Goal: Task Accomplishment & Management: Manage account settings

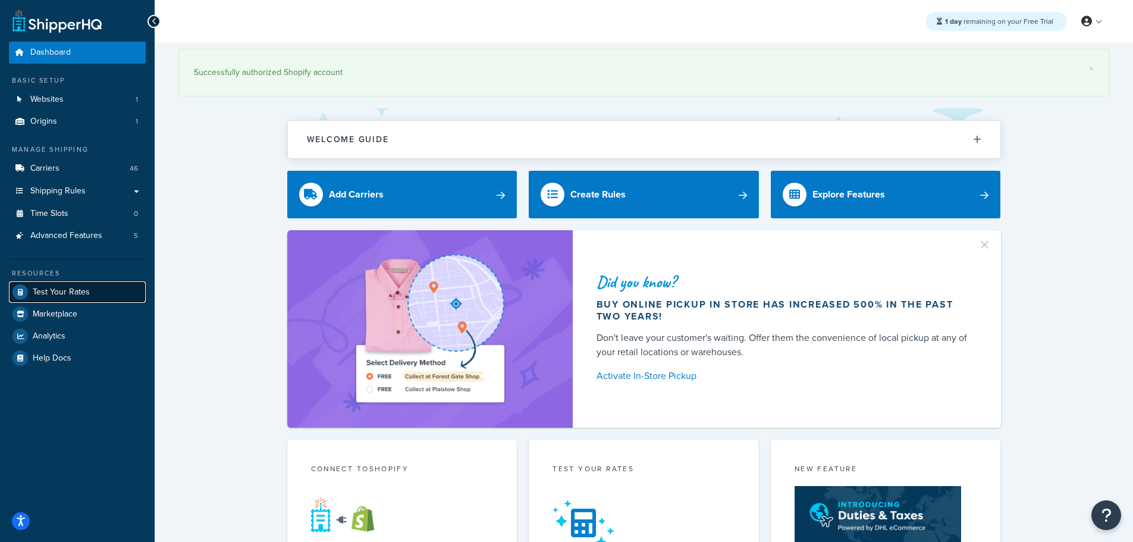
click at [64, 291] on span "Test Your Rates" at bounding box center [61, 292] width 57 height 10
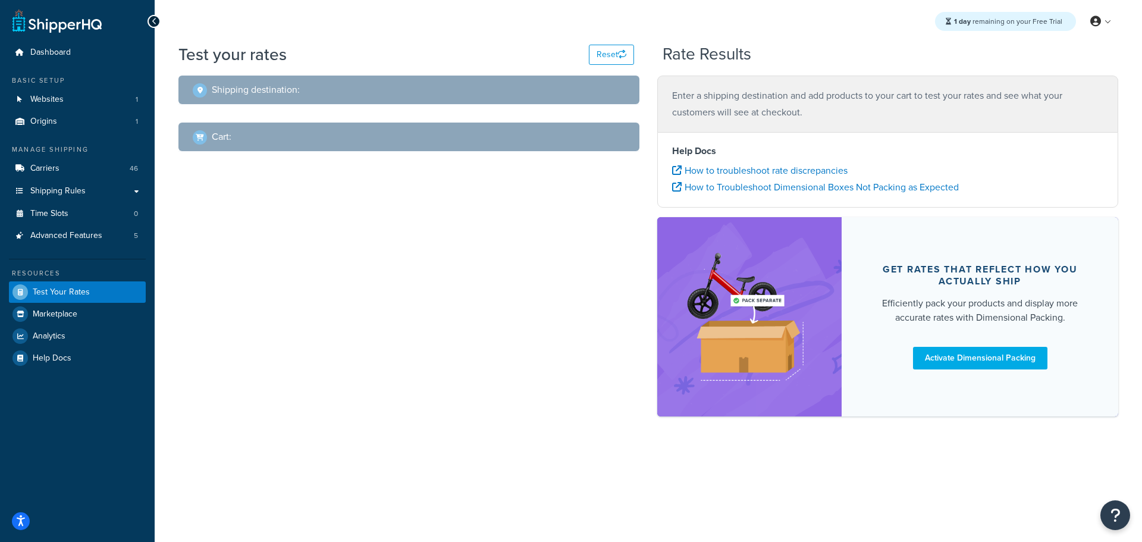
select select "[GEOGRAPHIC_DATA]"
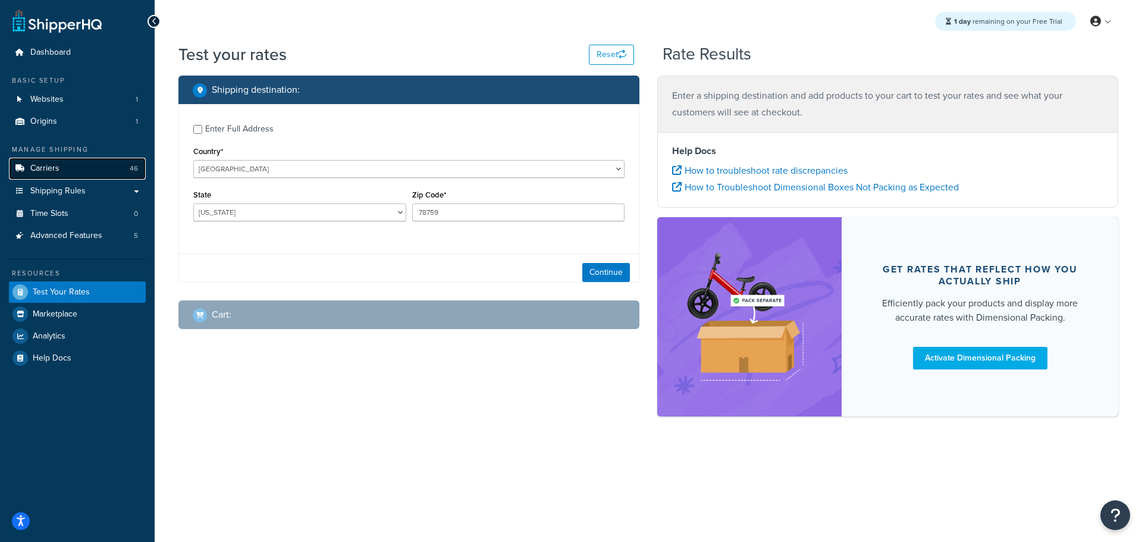
click at [72, 167] on link "Carriers 46" at bounding box center [77, 169] width 137 height 22
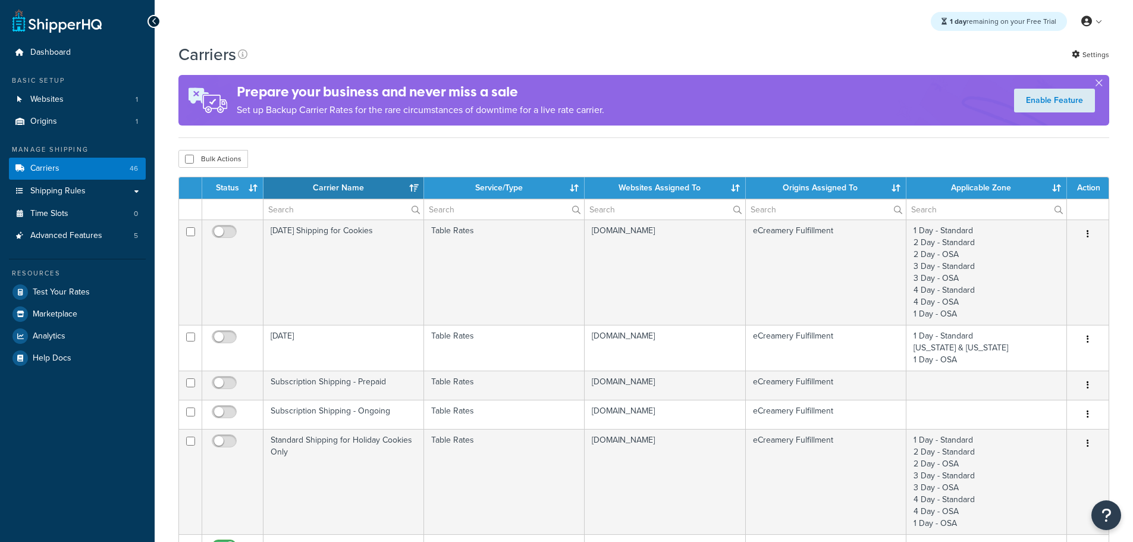
select select "15"
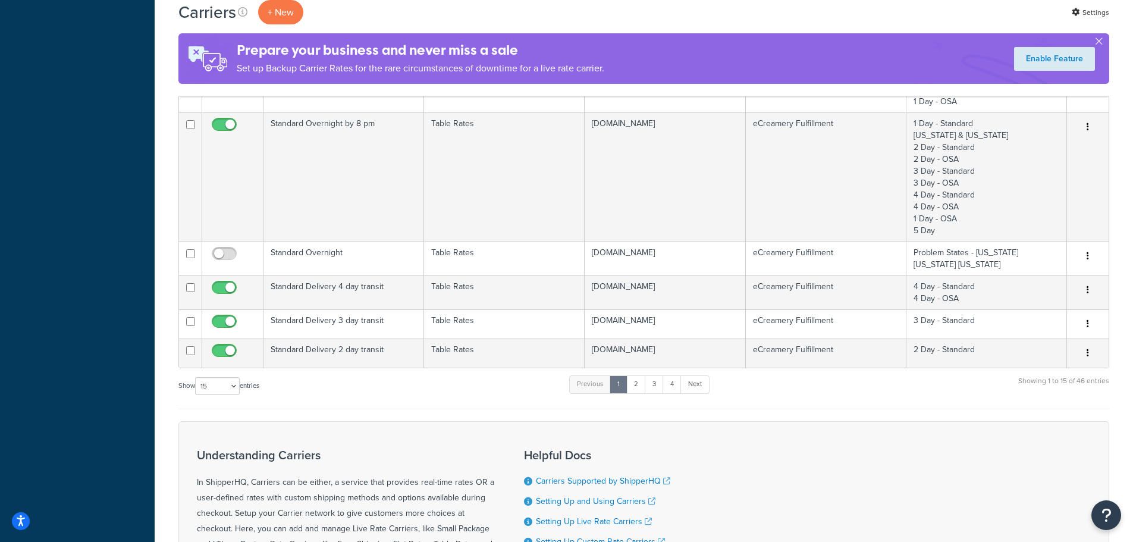
scroll to position [773, 0]
click at [639, 384] on link "2" at bounding box center [636, 382] width 20 height 18
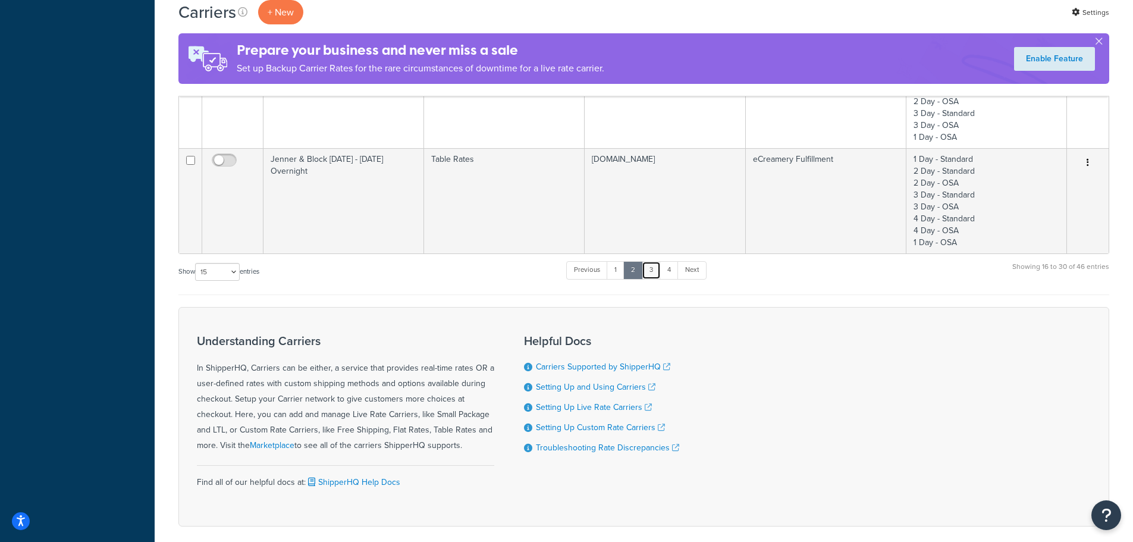
click at [652, 262] on link "3" at bounding box center [651, 270] width 19 height 18
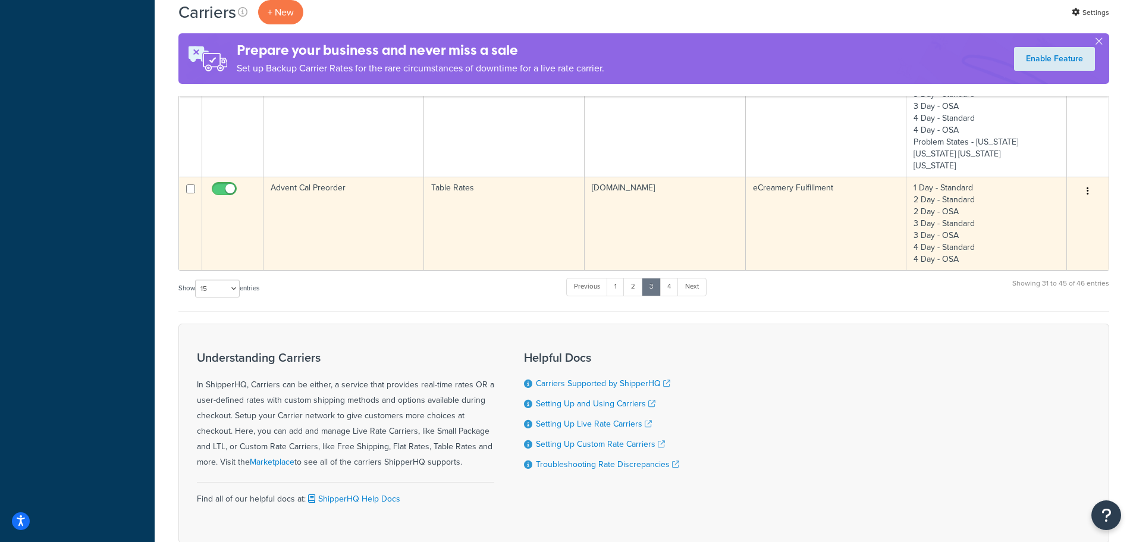
scroll to position [476, 0]
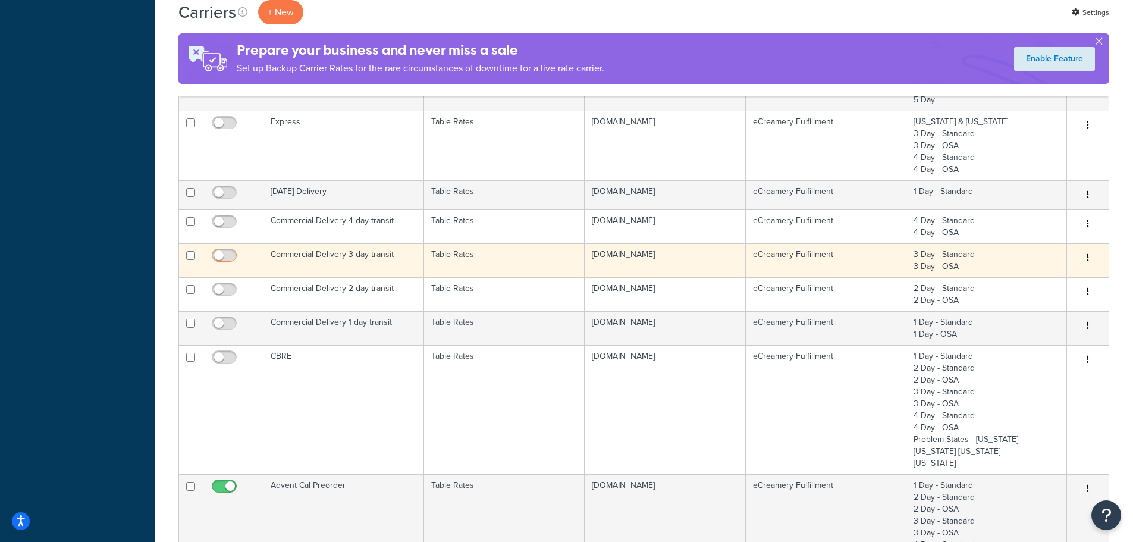
click at [225, 254] on input "checkbox" at bounding box center [225, 258] width 33 height 15
checkbox input "true"
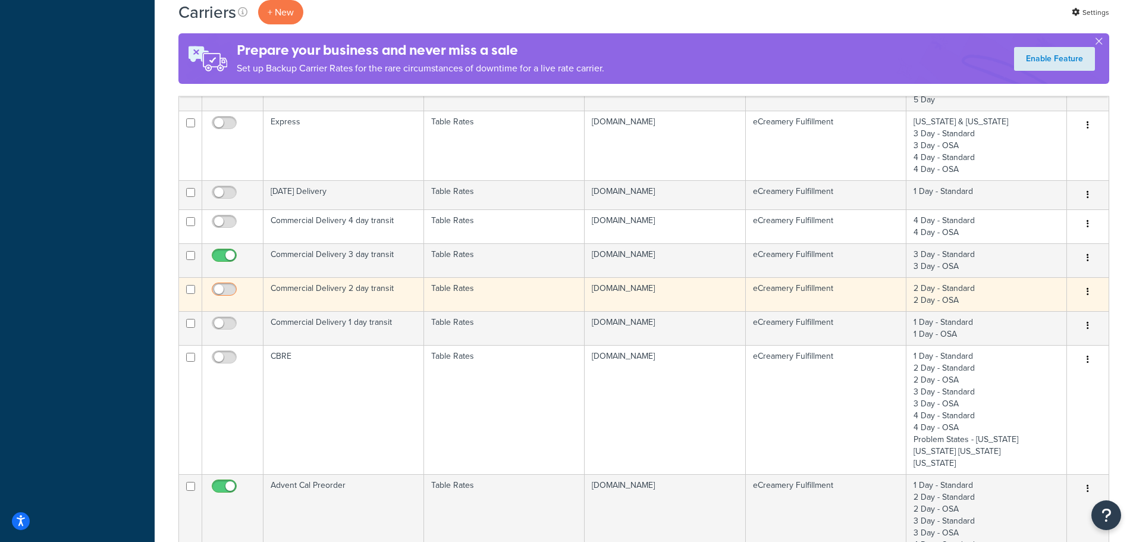
drag, startPoint x: 232, startPoint y: 284, endPoint x: 232, endPoint y: 299, distance: 14.9
click at [232, 284] on span at bounding box center [224, 289] width 25 height 14
click at [232, 285] on input "checkbox" at bounding box center [225, 292] width 33 height 15
checkbox input "true"
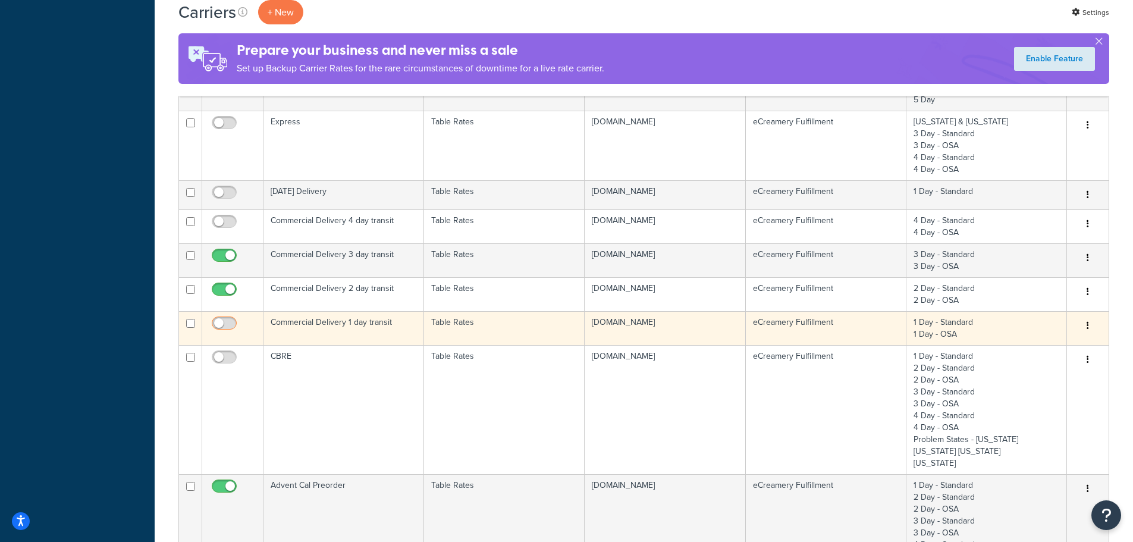
click at [229, 319] on input "checkbox" at bounding box center [225, 326] width 33 height 15
checkbox input "true"
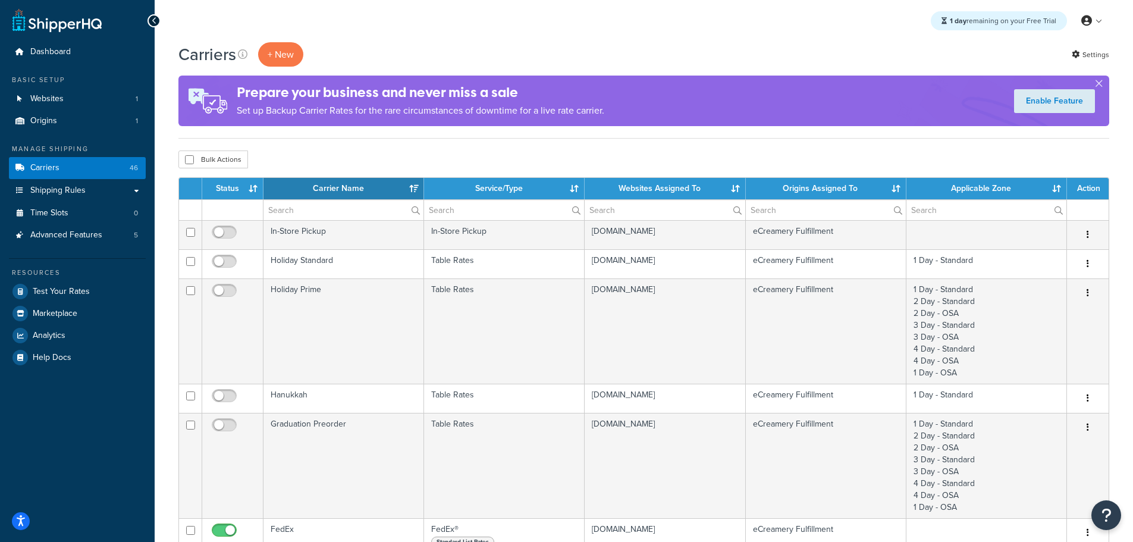
scroll to position [0, 0]
click at [40, 297] on span "Test Your Rates" at bounding box center [61, 292] width 57 height 10
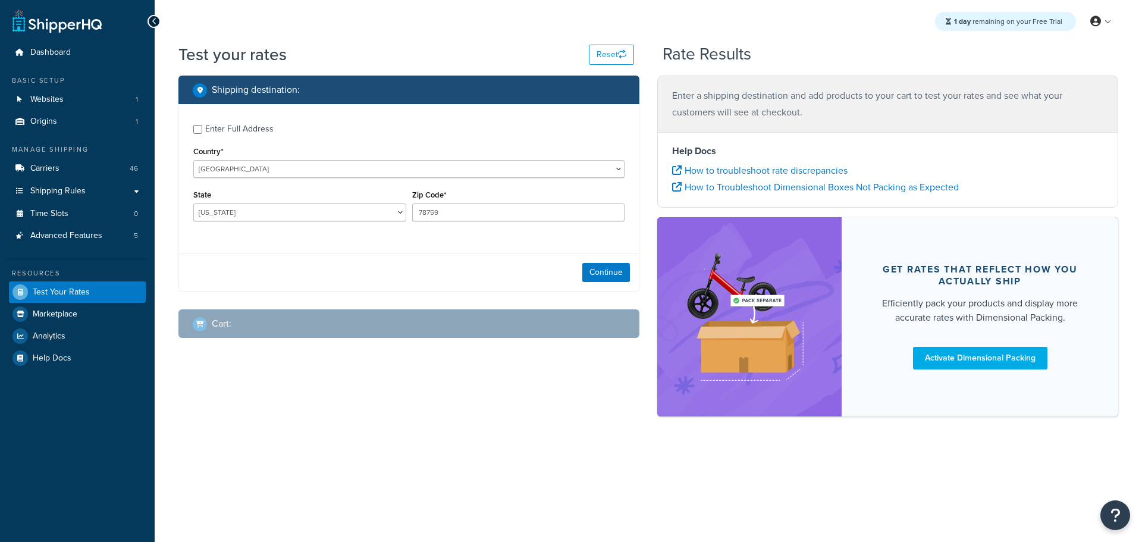
select select "[GEOGRAPHIC_DATA]"
click at [233, 130] on div "Enter Full Address" at bounding box center [239, 129] width 68 height 17
click at [202, 130] on input "Enter Full Address" at bounding box center [197, 129] width 9 height 9
checkbox input "true"
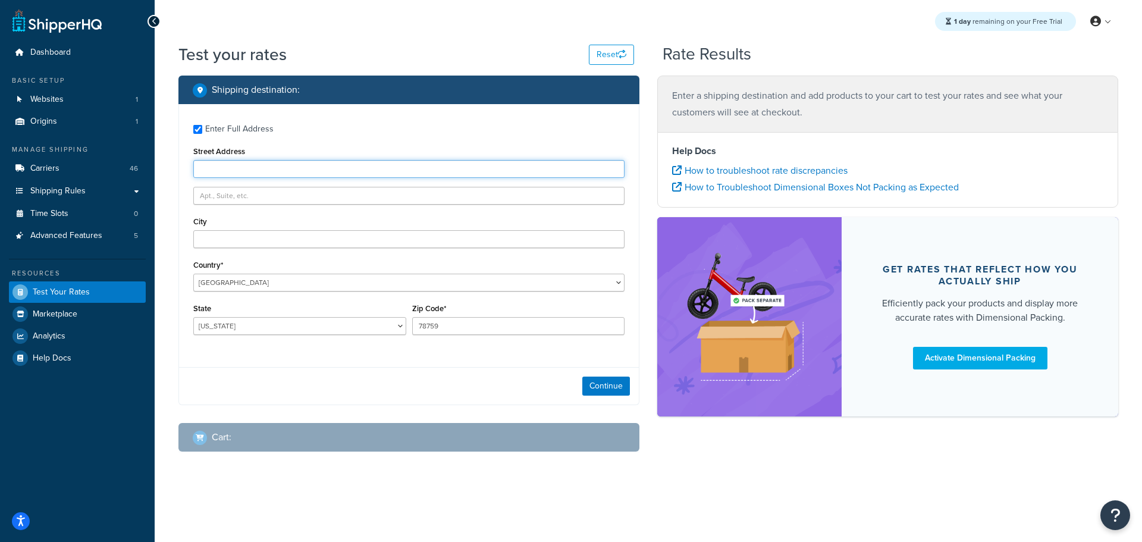
click at [224, 174] on input "Street Address" at bounding box center [408, 169] width 431 height 18
type input "13636 Industrial Rd"
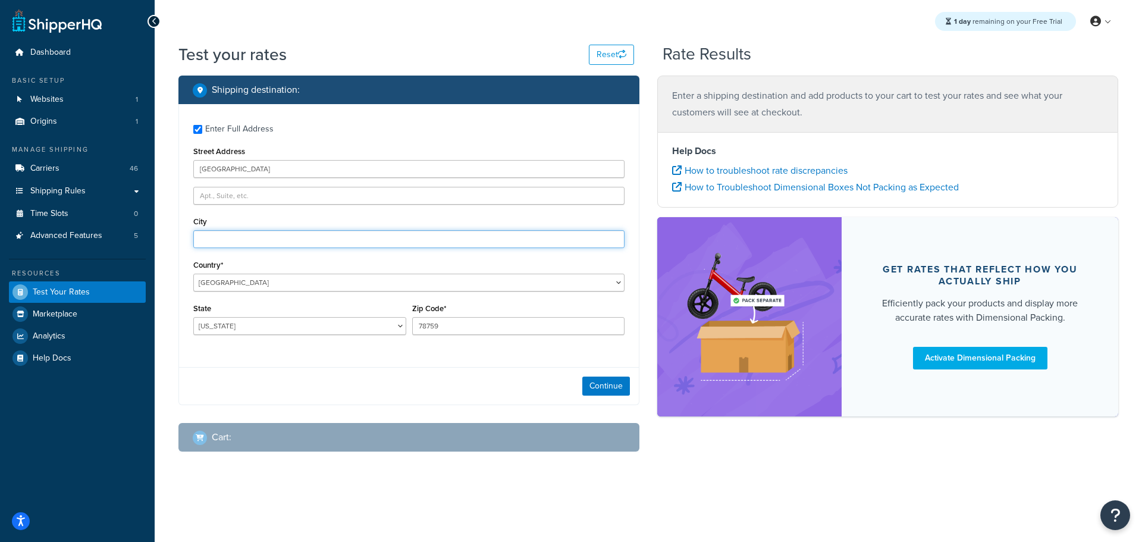
click at [220, 238] on input "City" at bounding box center [408, 239] width 431 height 18
type input "Omaha"
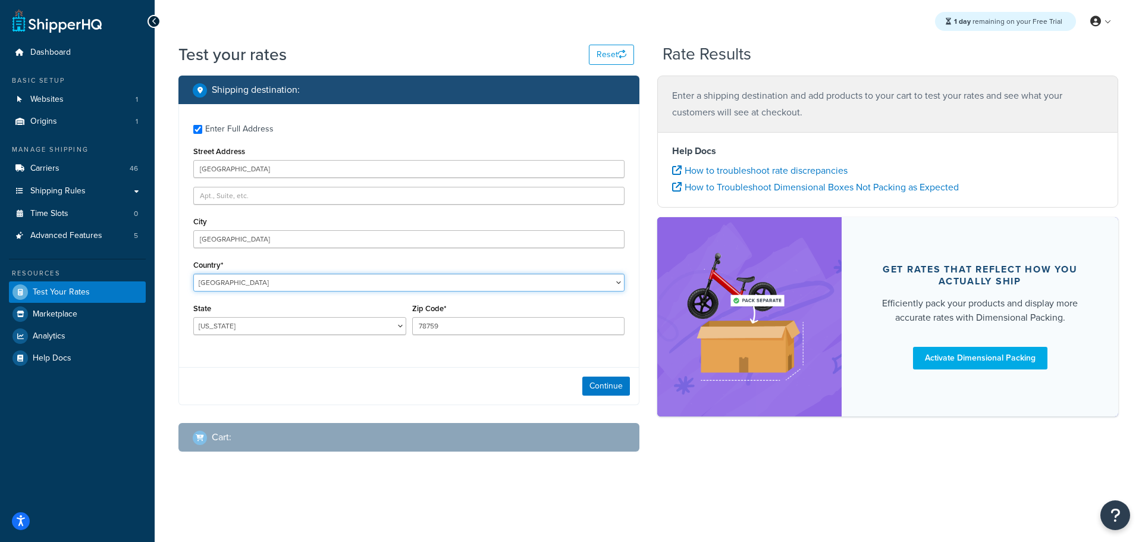
select select "NA"
type input "TX"
click at [215, 274] on select "United States United Kingdom Afghanistan Åland Islands Albania Algeria American…" at bounding box center [408, 283] width 431 height 18
select select "US"
click at [193, 274] on select "United States United Kingdom Afghanistan Åland Islands Albania Algeria American…" at bounding box center [408, 283] width 431 height 18
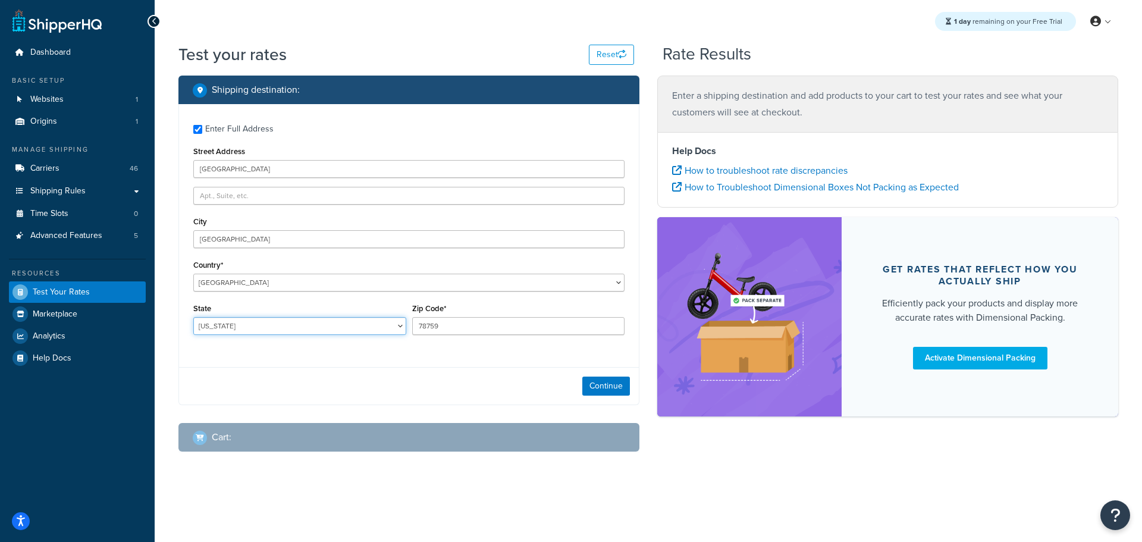
click at [215, 330] on select "Alabama Alaska American Samoa Arizona Arkansas Armed Forces Americas Armed Forc…" at bounding box center [299, 326] width 213 height 18
select select "NE"
click at [193, 317] on select "Alabama Alaska American Samoa Arizona Arkansas Armed Forces Americas Armed Forc…" at bounding box center [299, 326] width 213 height 18
click at [515, 328] on input "78759" at bounding box center [518, 326] width 213 height 18
click at [515, 329] on input "78759" at bounding box center [518, 326] width 213 height 18
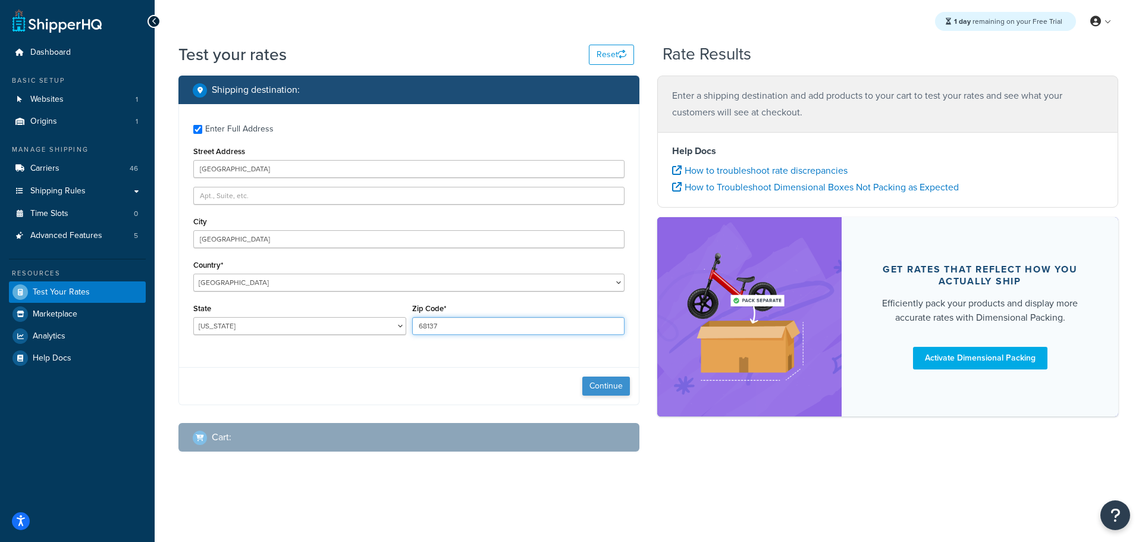
type input "68137"
click at [606, 385] on button "Continue" at bounding box center [606, 385] width 48 height 19
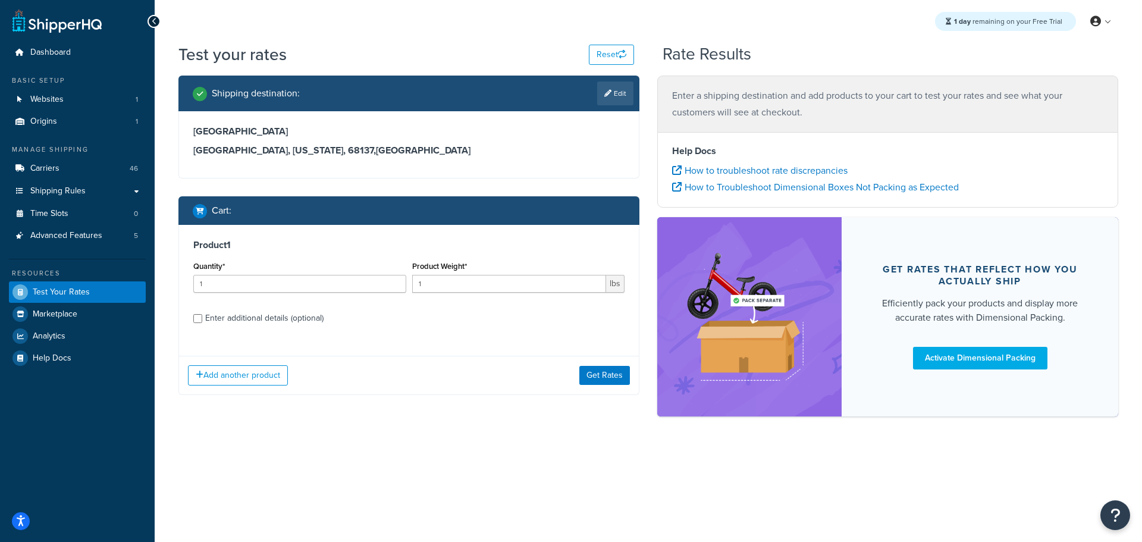
click at [238, 315] on div "Enter additional details (optional)" at bounding box center [264, 318] width 118 height 17
click at [202, 315] on input "Enter additional details (optional)" at bounding box center [197, 318] width 9 height 9
checkbox input "true"
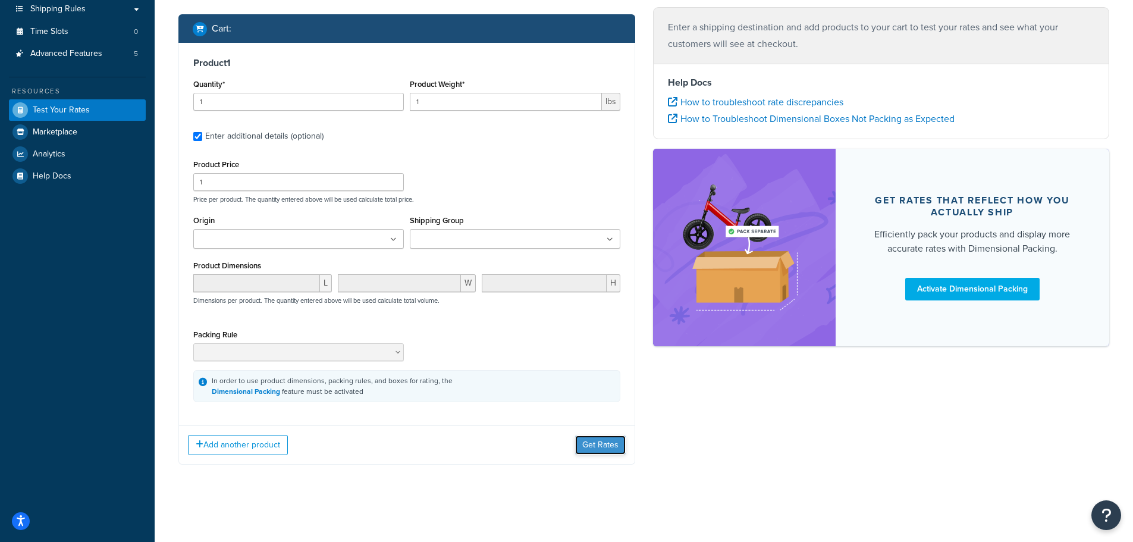
click at [598, 442] on button "Get Rates" at bounding box center [600, 444] width 51 height 19
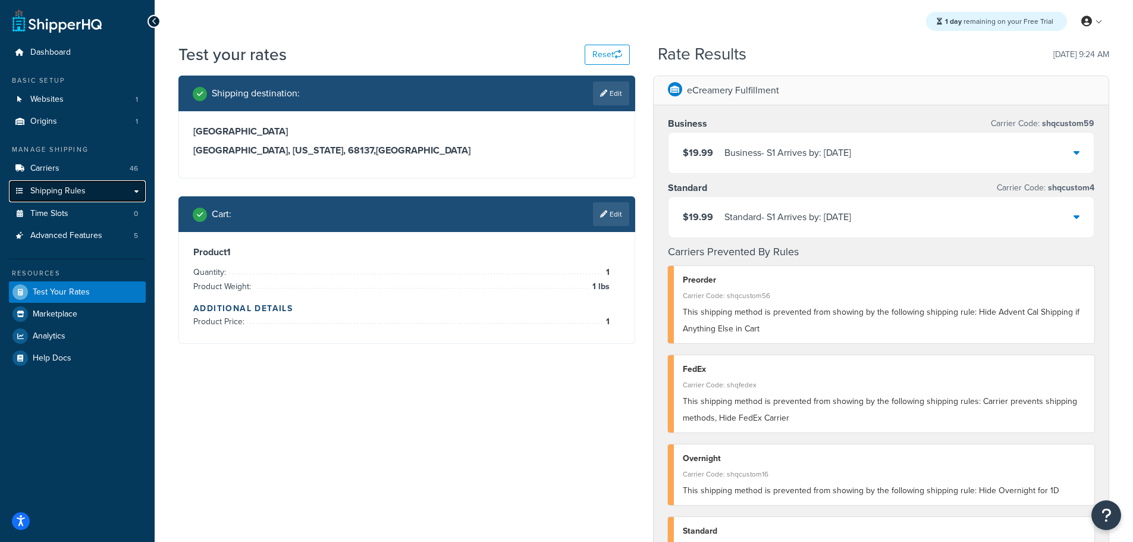
click at [62, 187] on span "Shipping Rules" at bounding box center [57, 191] width 55 height 10
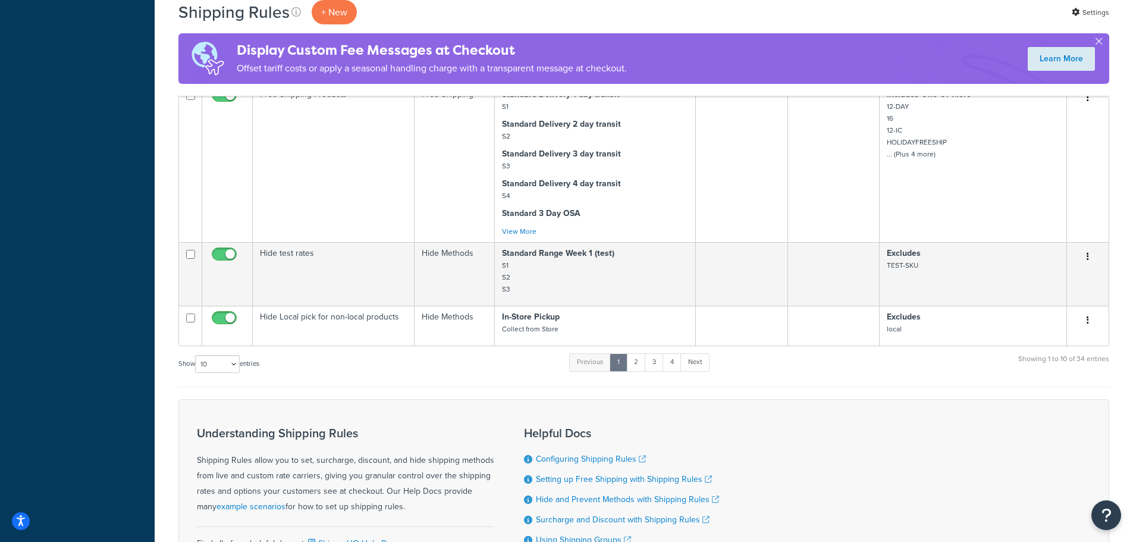
scroll to position [1153, 0]
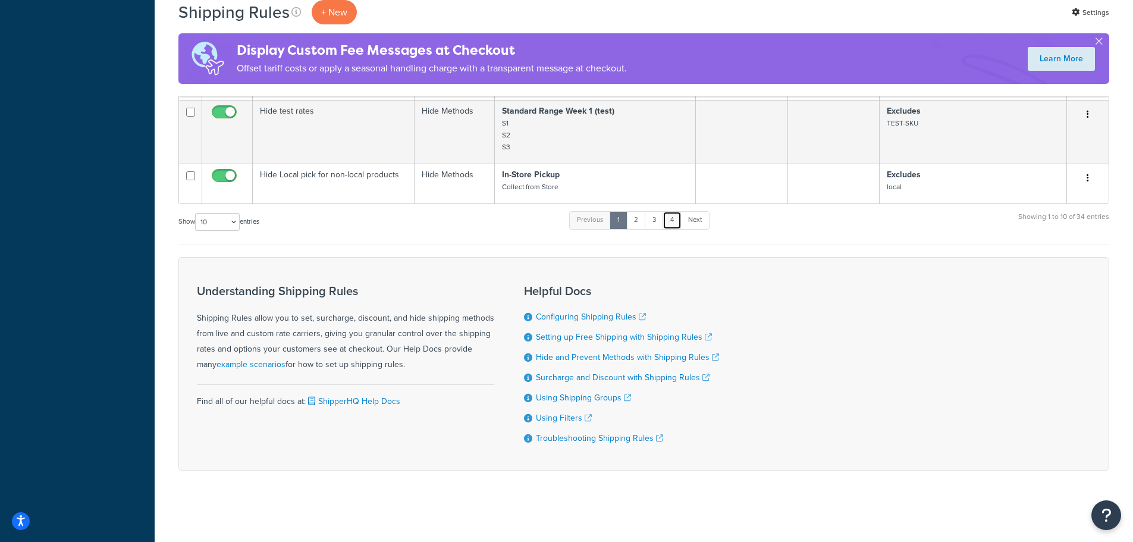
click at [674, 219] on link "4" at bounding box center [671, 220] width 19 height 18
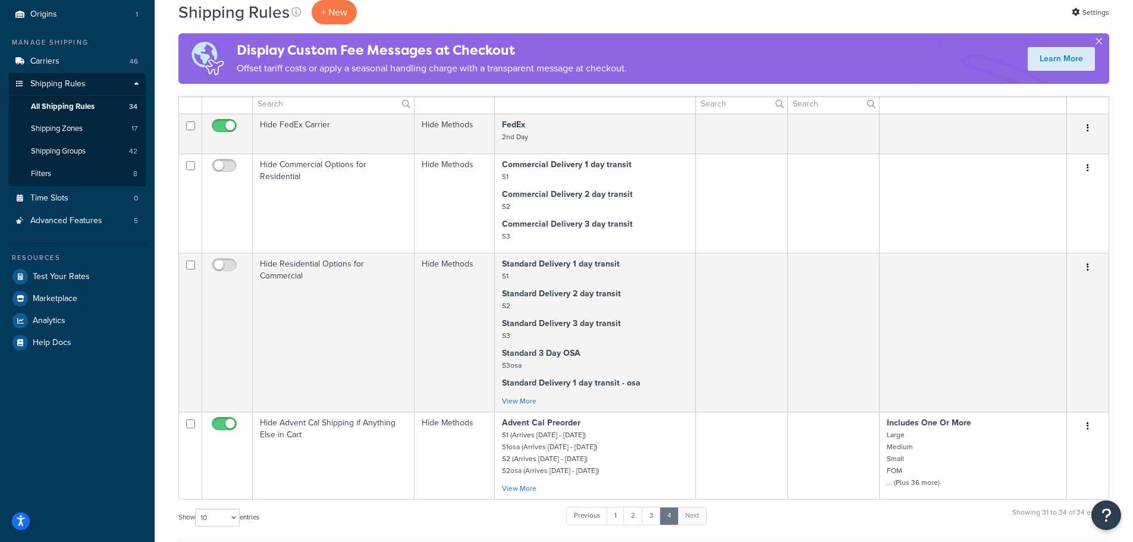
scroll to position [105, 0]
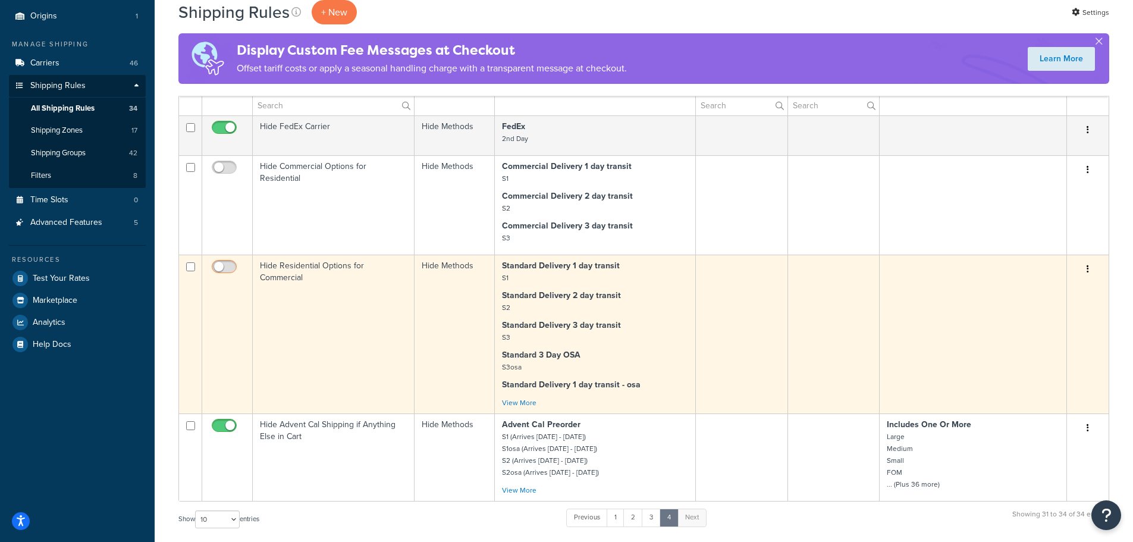
click at [222, 261] on span at bounding box center [224, 267] width 25 height 14
click at [222, 262] on input "checkbox" at bounding box center [225, 269] width 33 height 15
checkbox input "true"
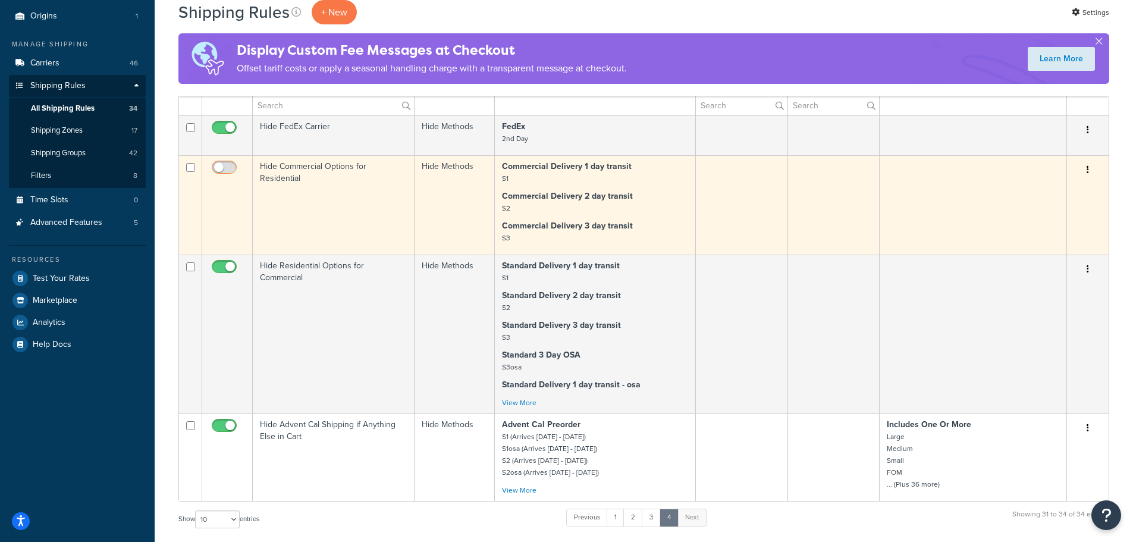
click at [219, 167] on input "checkbox" at bounding box center [225, 170] width 33 height 15
checkbox input "true"
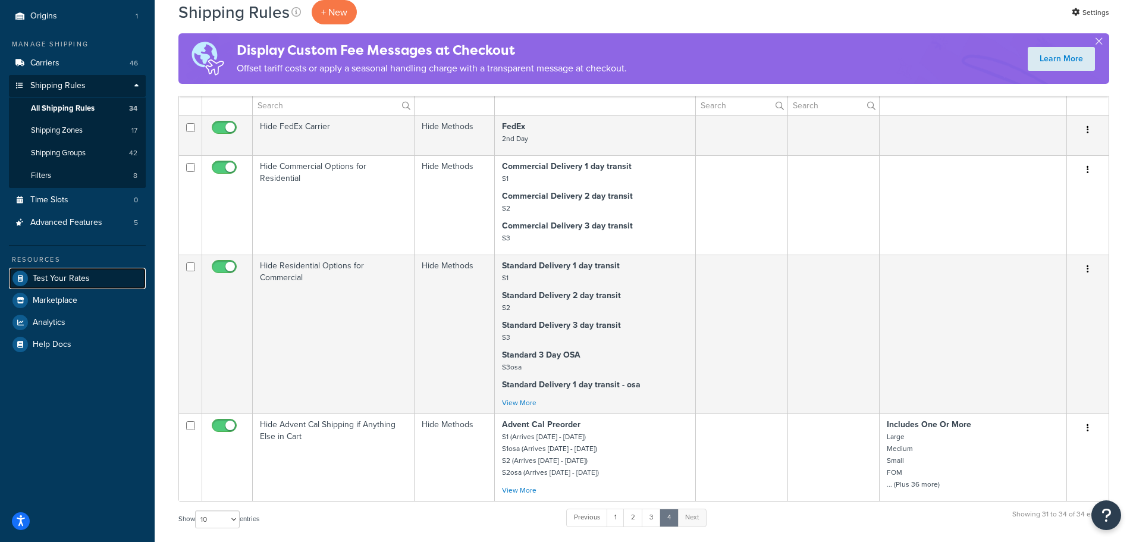
click at [70, 274] on span "Test Your Rates" at bounding box center [61, 279] width 57 height 10
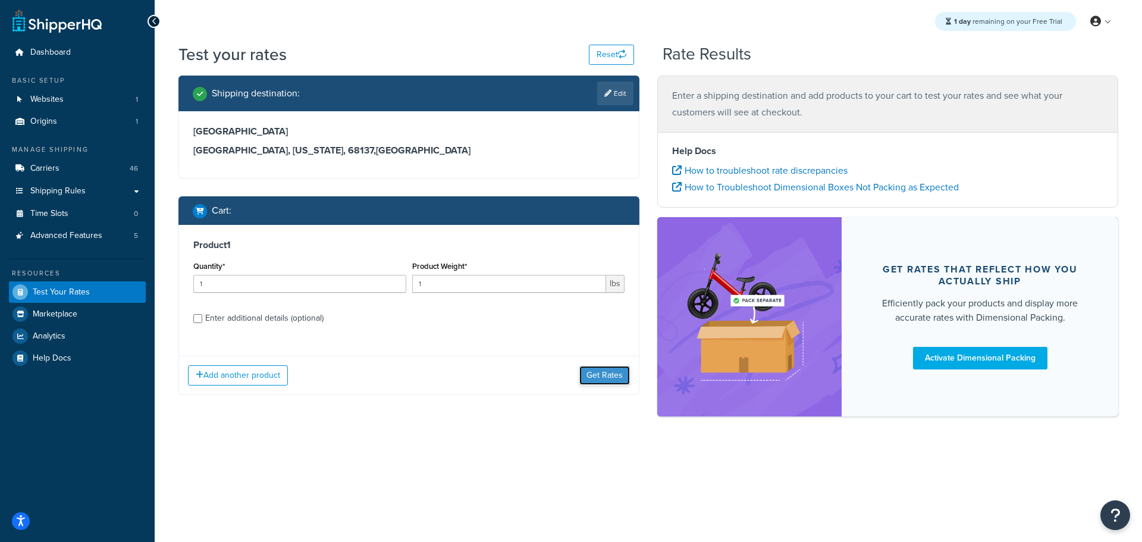
click at [592, 370] on button "Get Rates" at bounding box center [604, 375] width 51 height 19
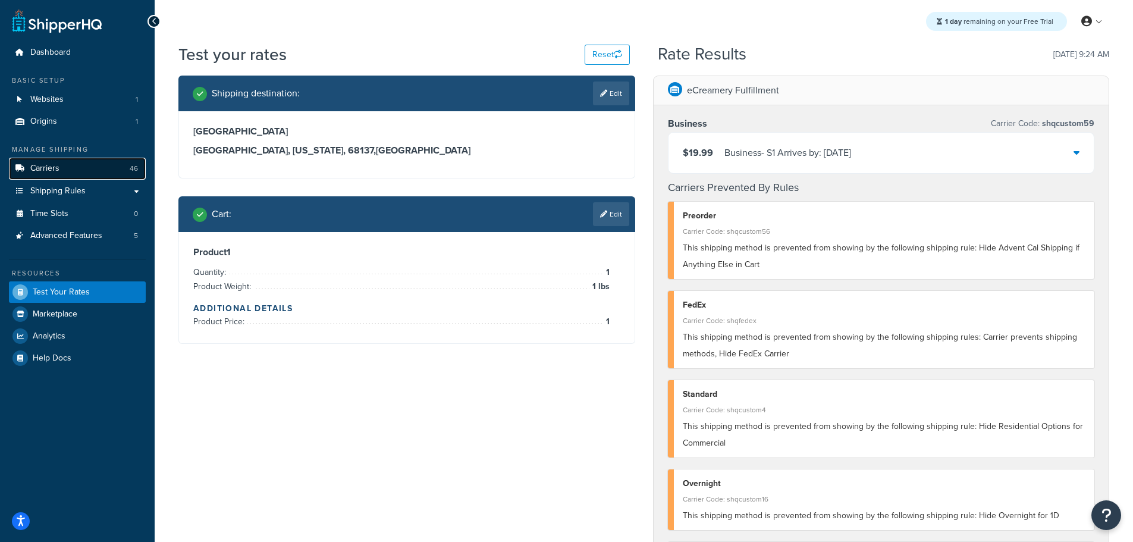
click at [59, 166] on link "Carriers 46" at bounding box center [77, 169] width 137 height 22
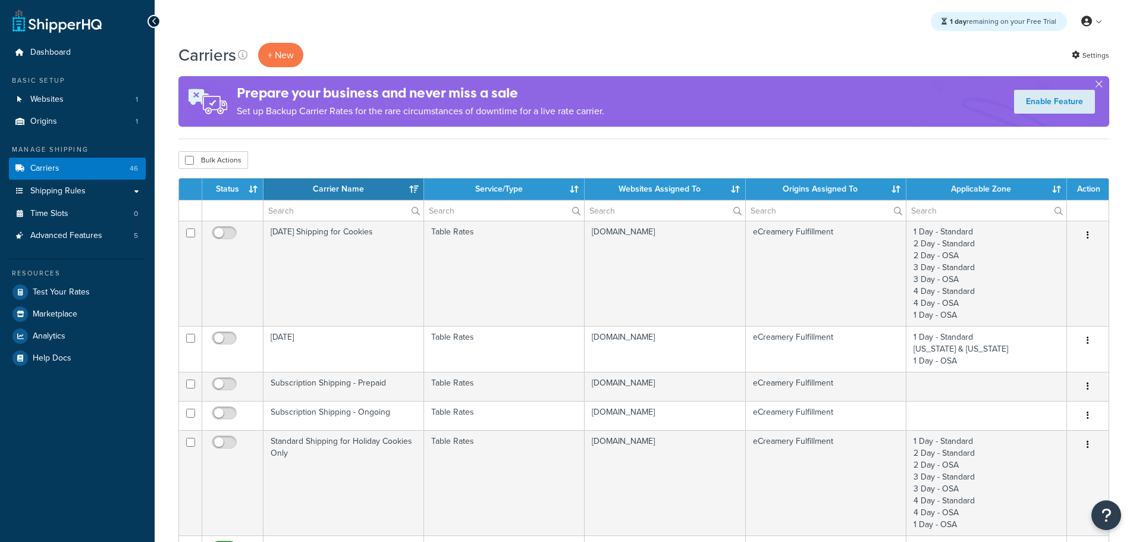
select select "15"
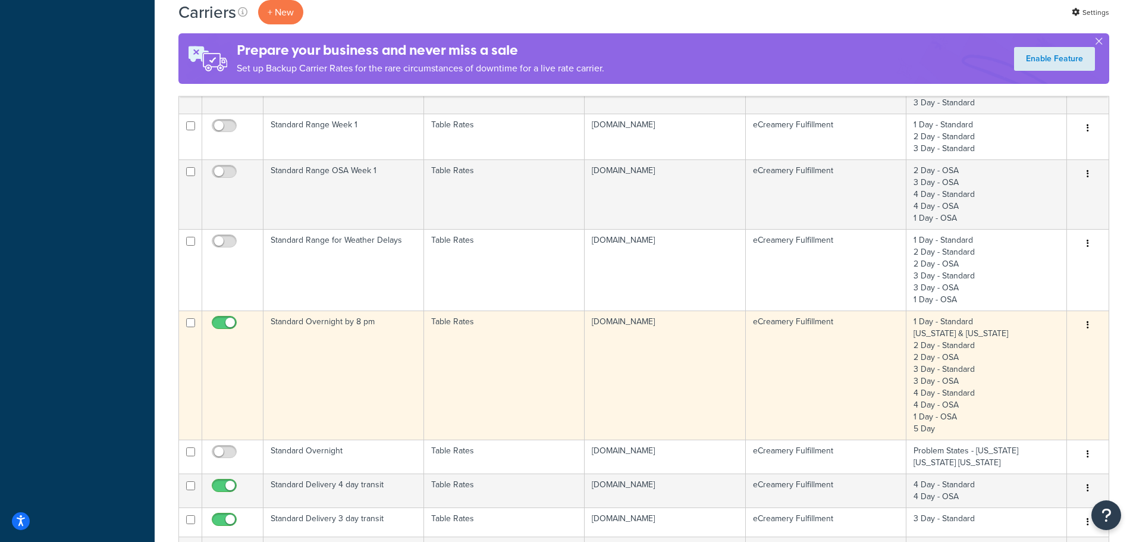
scroll to position [654, 0]
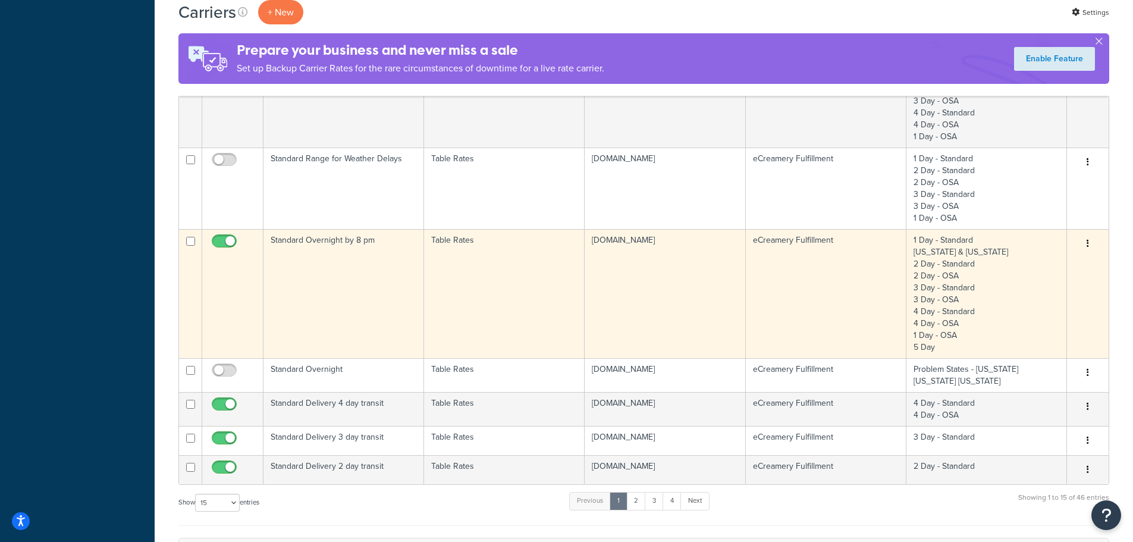
click at [375, 291] on td "Standard Overnight by 8 pm" at bounding box center [343, 293] width 161 height 129
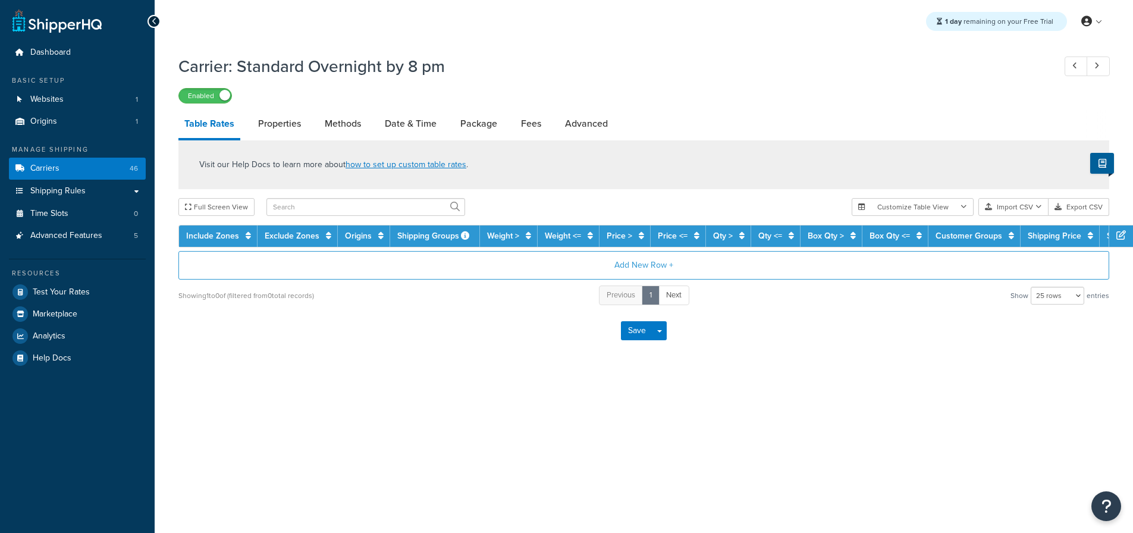
select select "25"
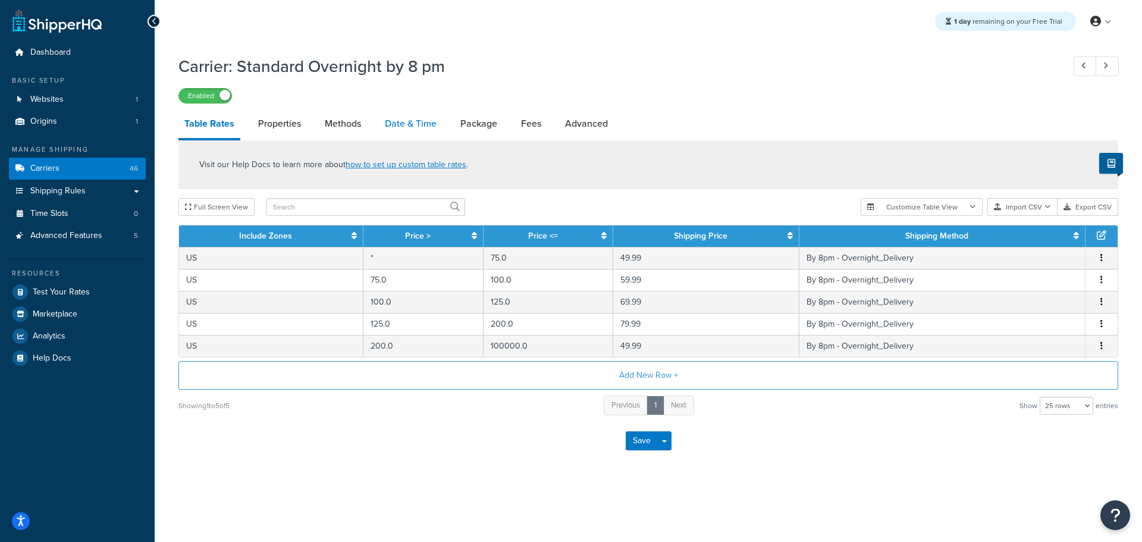
click at [411, 121] on link "Date & Time" at bounding box center [411, 123] width 64 height 29
select select "yMMMEd"
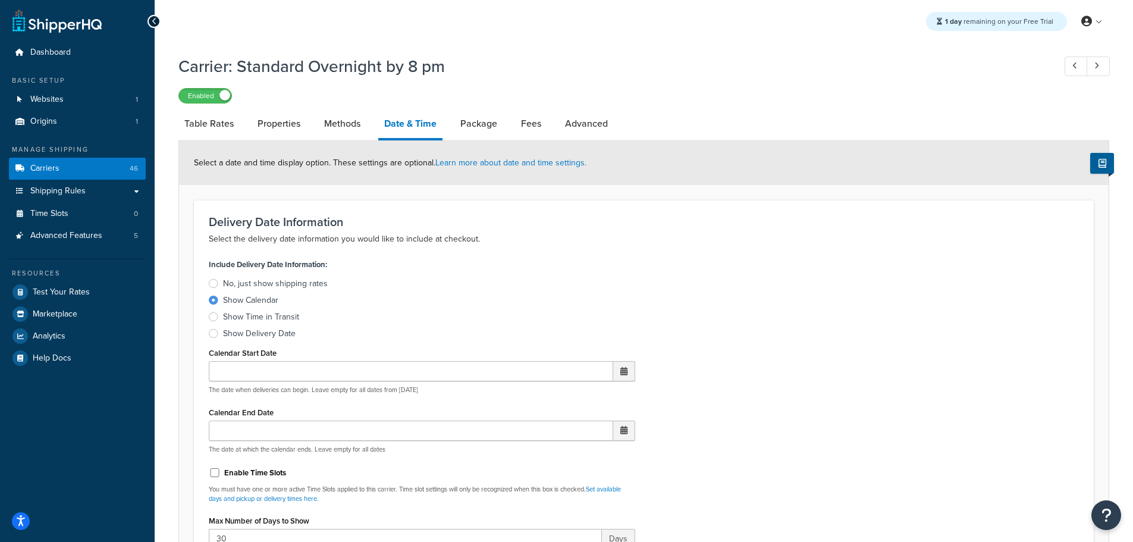
click at [250, 334] on div "Show Delivery Date" at bounding box center [259, 334] width 73 height 12
click at [0, 0] on input "Show Delivery Date" at bounding box center [0, 0] width 0 height 0
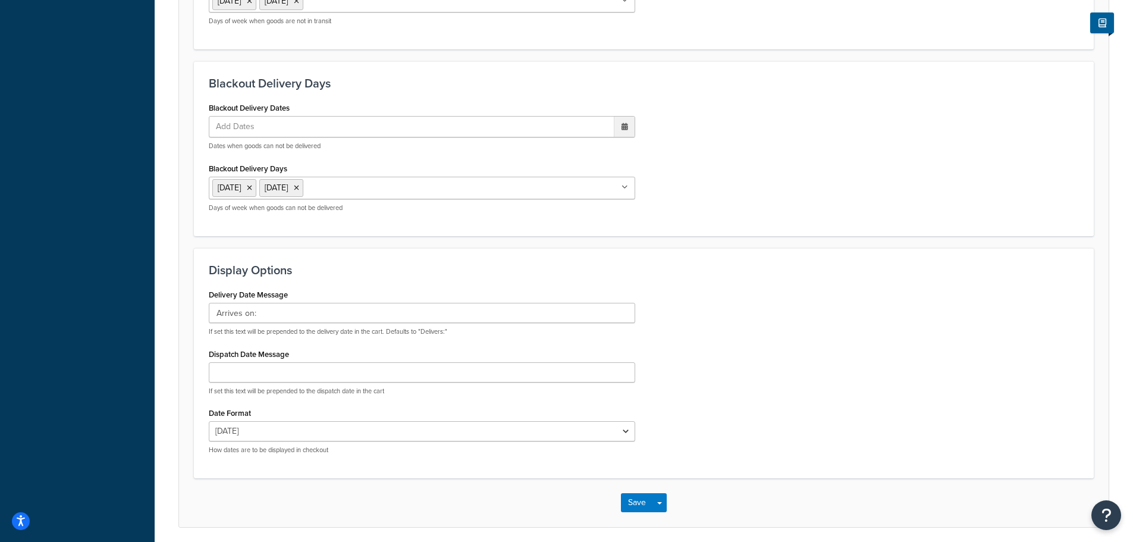
scroll to position [746, 0]
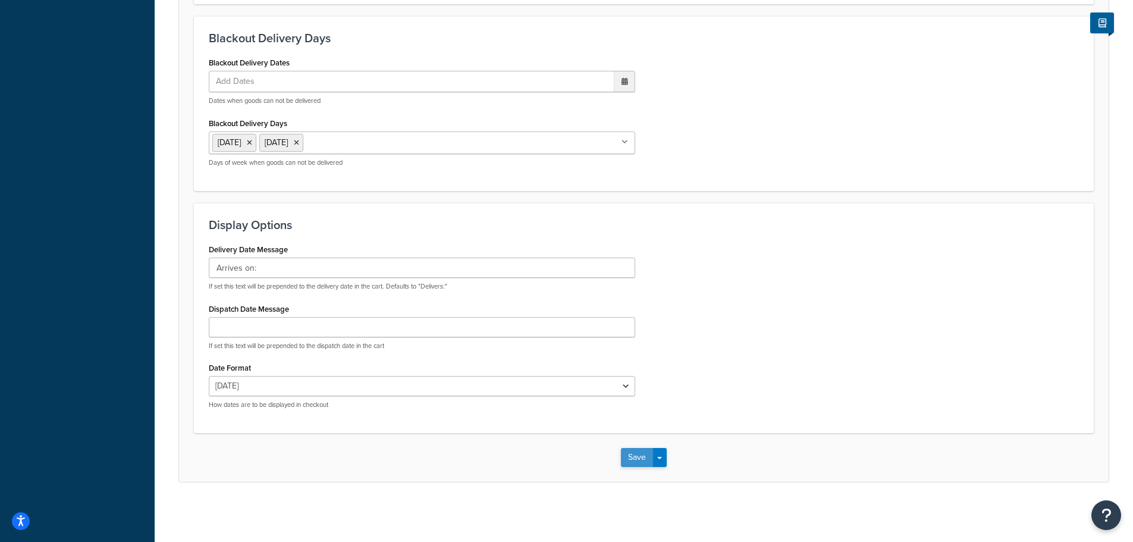
click at [629, 456] on button "Save" at bounding box center [637, 457] width 32 height 19
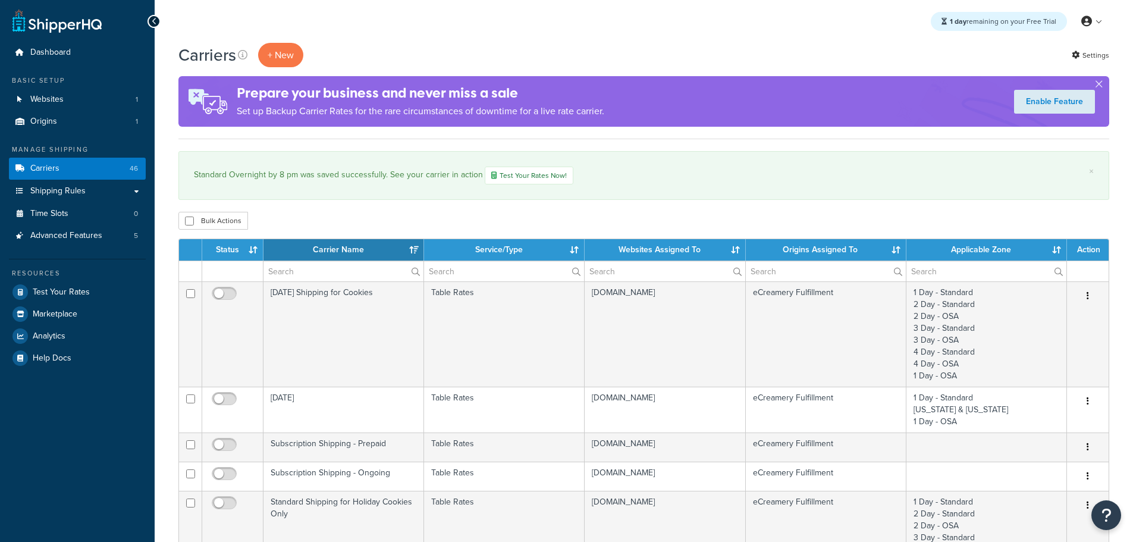
select select "15"
